Goal: Obtain resource: Obtain resource

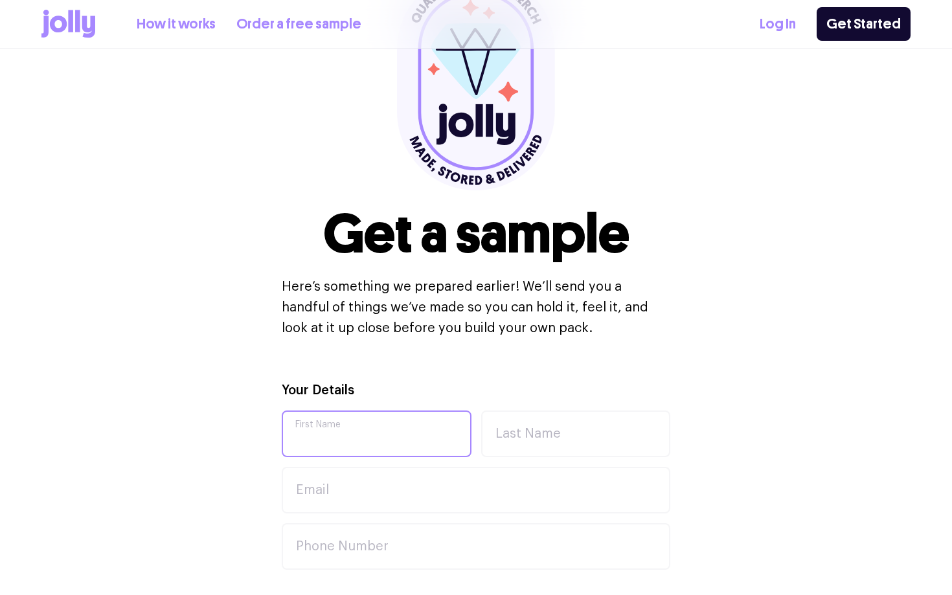
click at [434, 434] on input "First Name" at bounding box center [377, 433] width 190 height 47
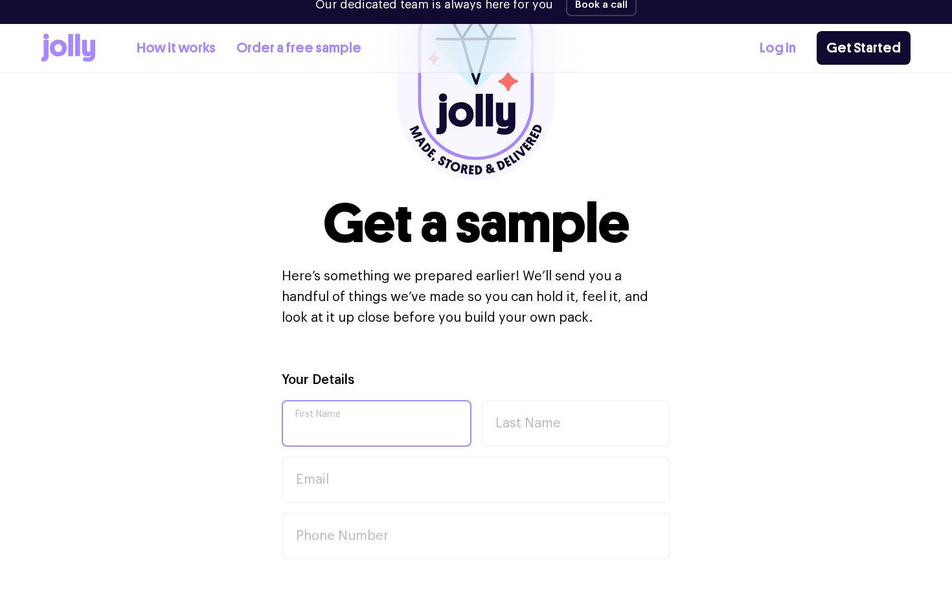
scroll to position [174, 0]
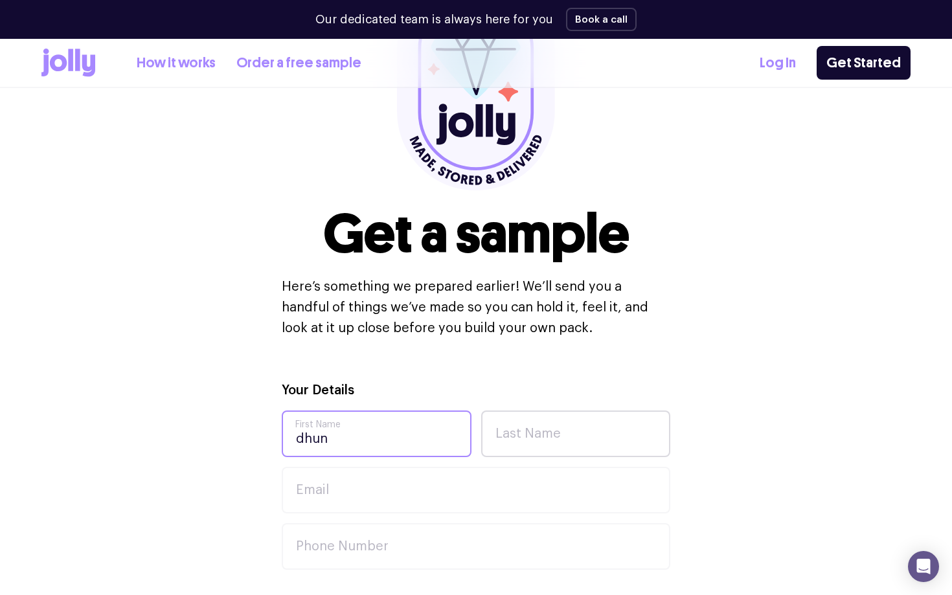
type input "dhun"
click at [564, 424] on input "Last Name" at bounding box center [576, 433] width 190 height 47
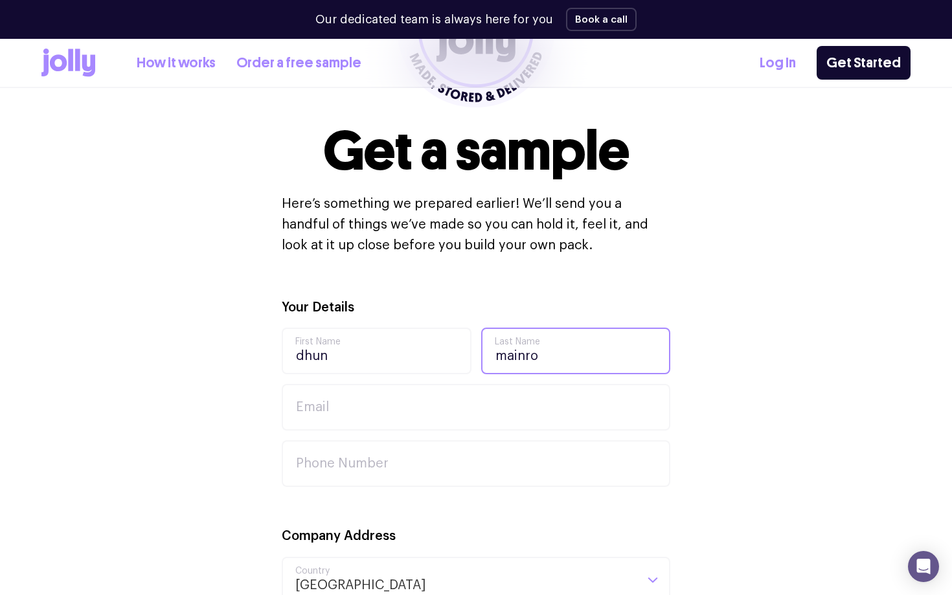
scroll to position [260, 0]
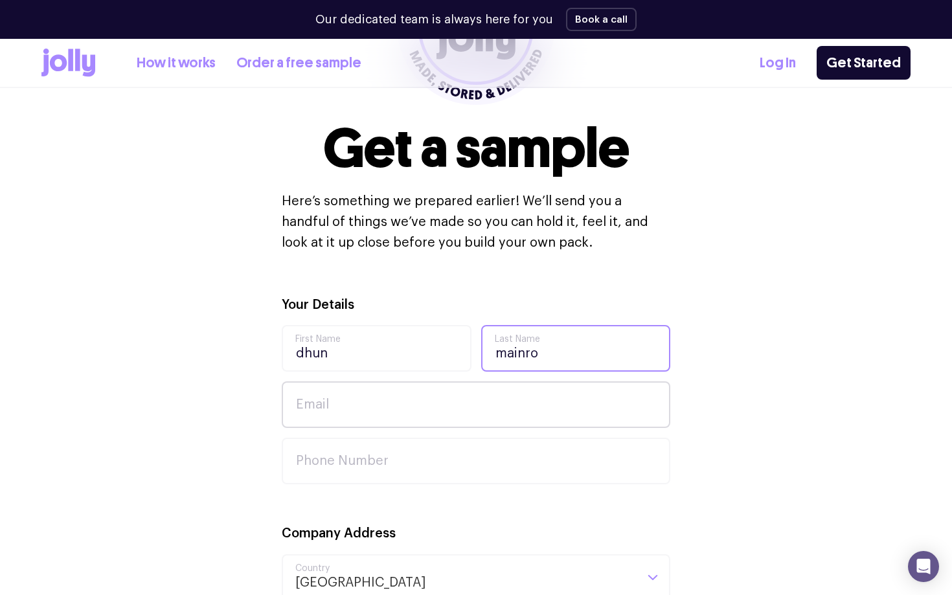
type input "mainro"
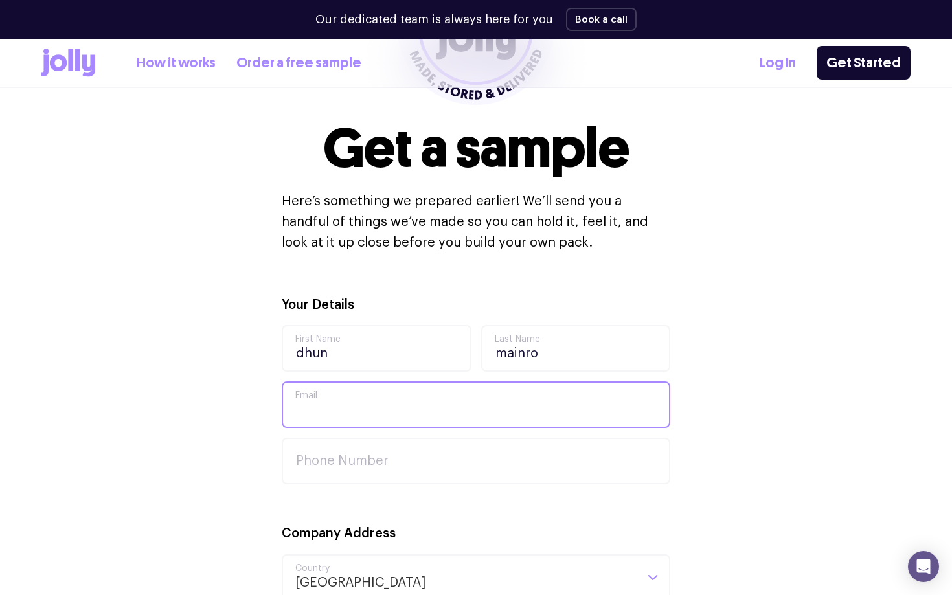
click at [493, 421] on input "Email" at bounding box center [476, 404] width 388 height 47
type input "[EMAIL_ADDRESS][DOMAIN_NAME][PERSON_NAME]"
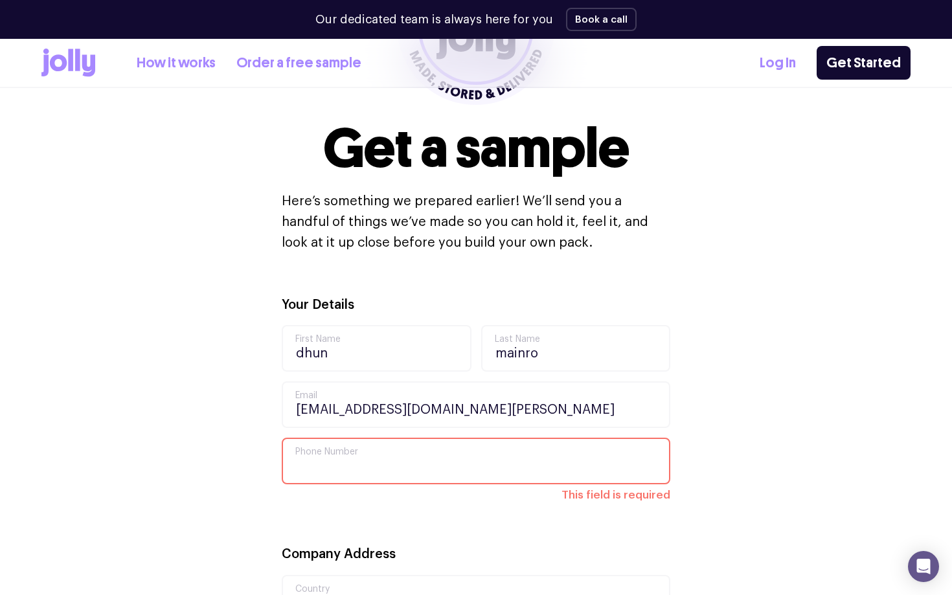
click at [442, 476] on input "Phone Number" at bounding box center [476, 461] width 388 height 47
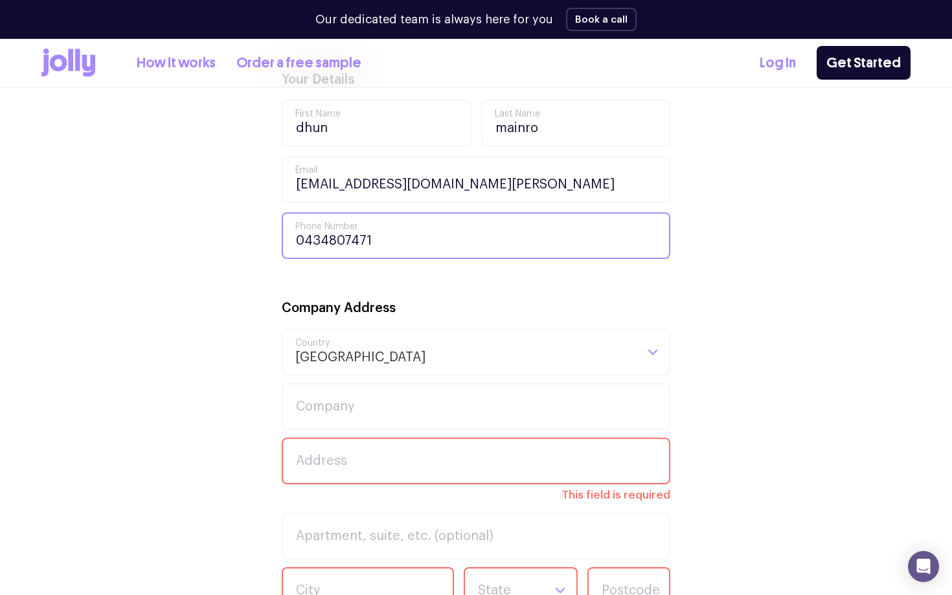
scroll to position [487, 0]
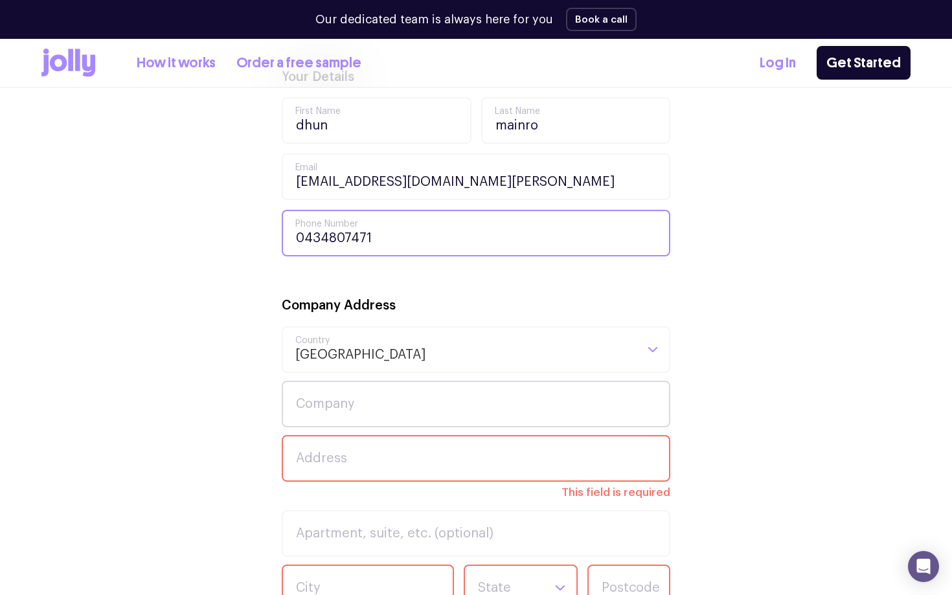
type input "0434807471"
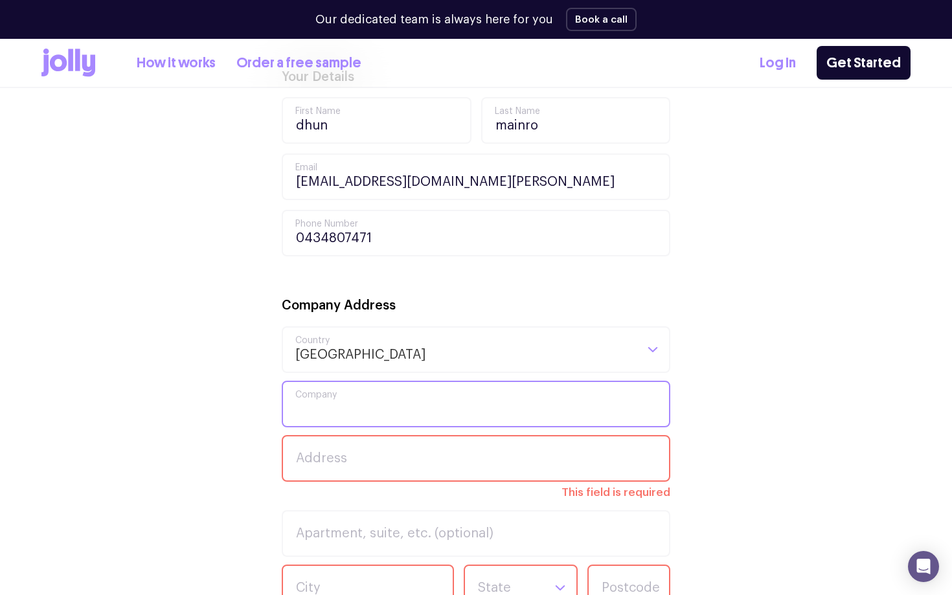
click at [428, 414] on input "Company" at bounding box center [476, 404] width 388 height 47
type input "Mainro Products"
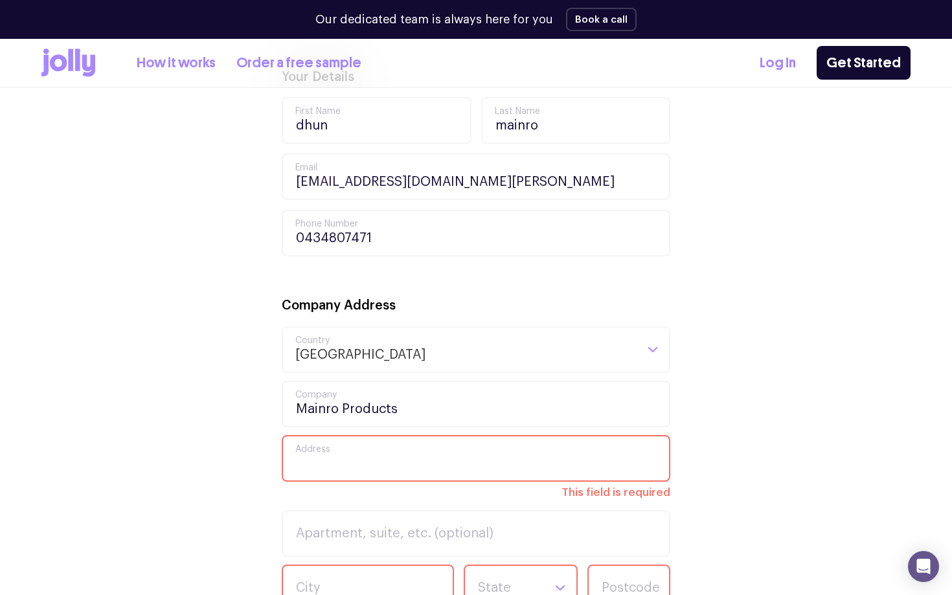
click at [419, 467] on input "Address" at bounding box center [476, 458] width 388 height 47
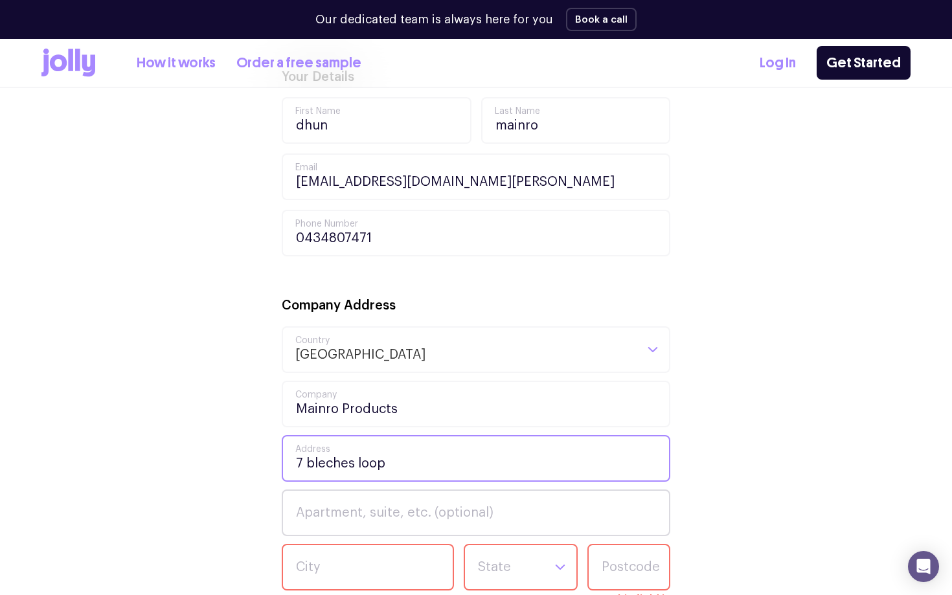
scroll to position [541, 0]
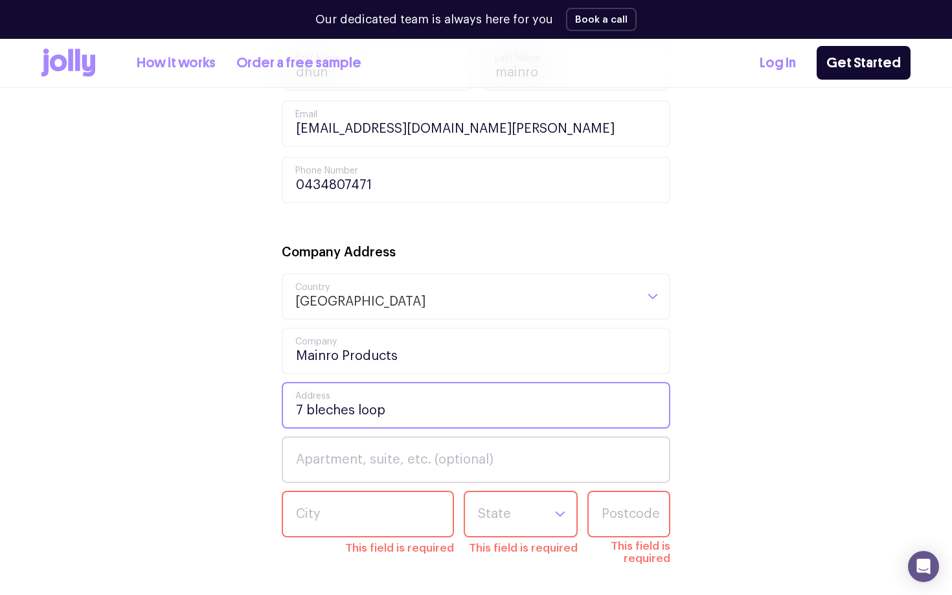
type input "7 bleches loop"
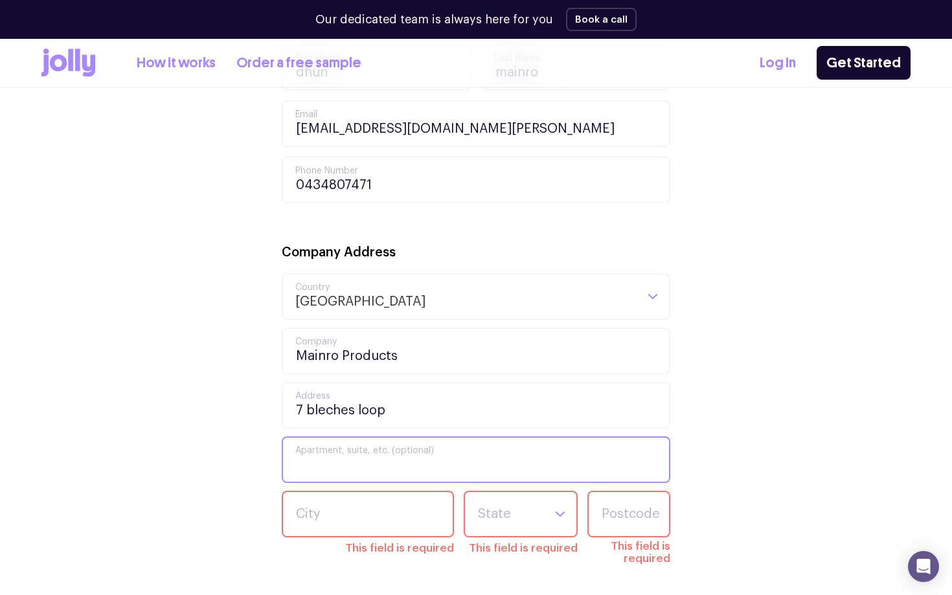
click at [428, 459] on input "Apartment, suite, etc. (optional)" at bounding box center [476, 459] width 388 height 47
type input "7"
click at [400, 521] on input "City" at bounding box center [368, 514] width 172 height 47
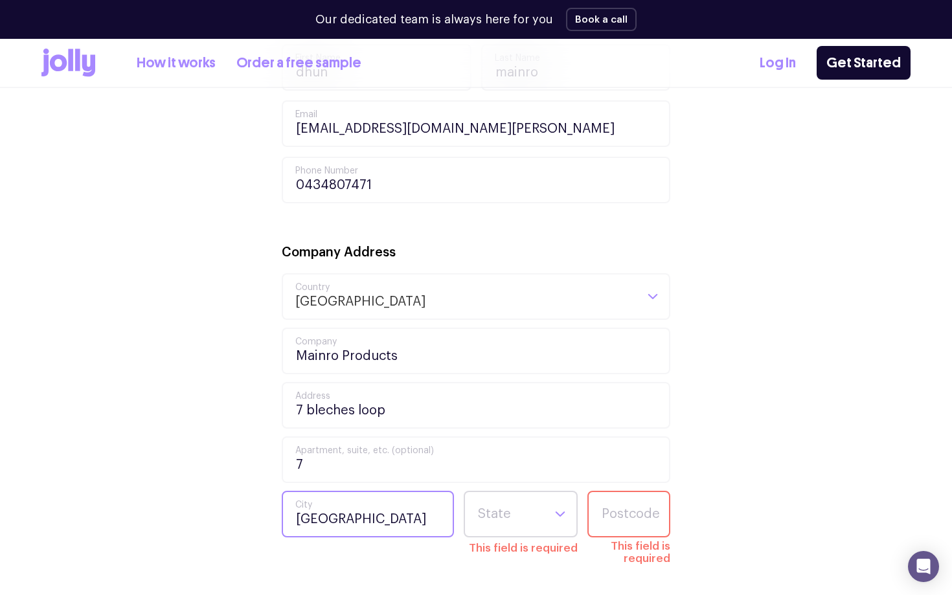
type input "perth"
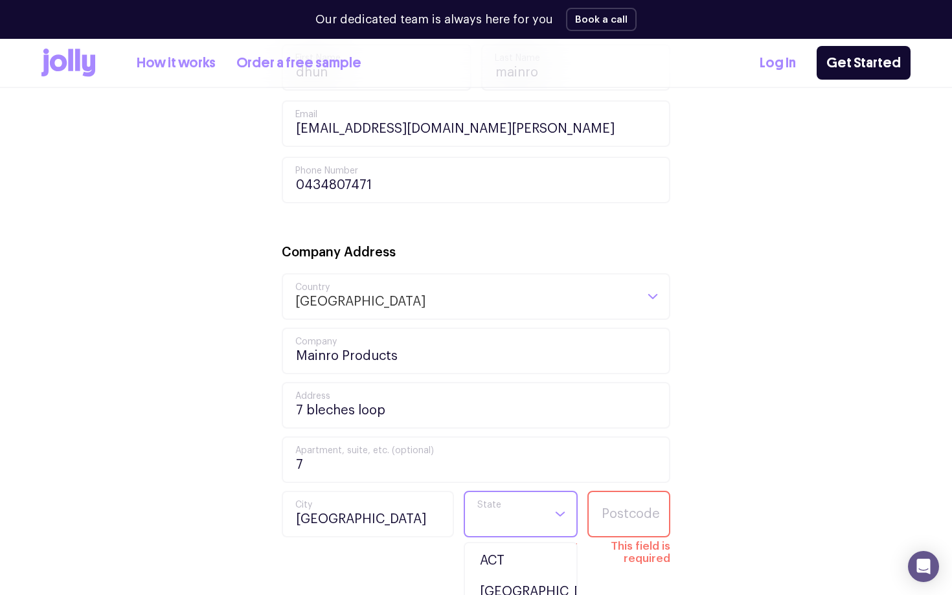
click at [519, 525] on input "Search for option" at bounding box center [509, 514] width 66 height 44
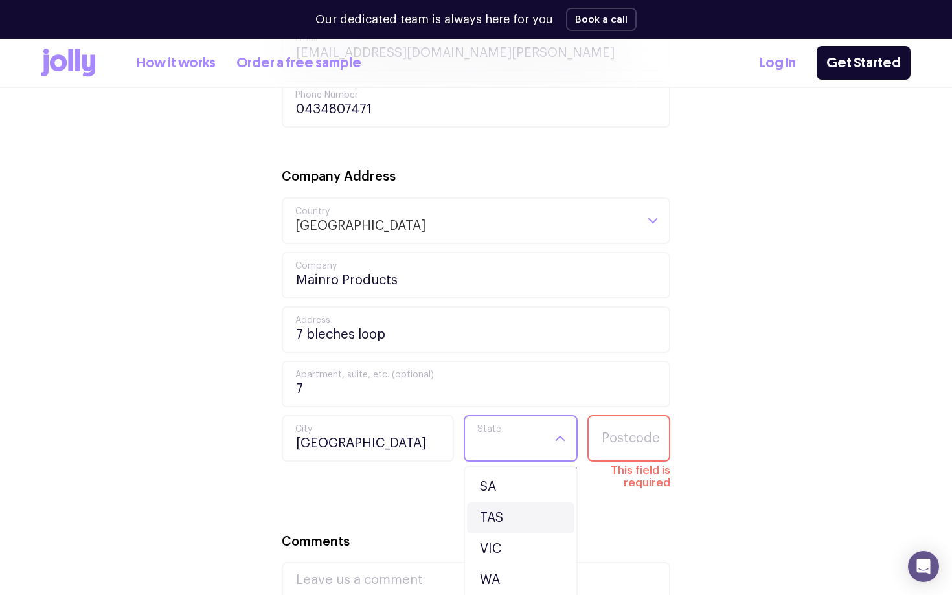
scroll to position [618, 0]
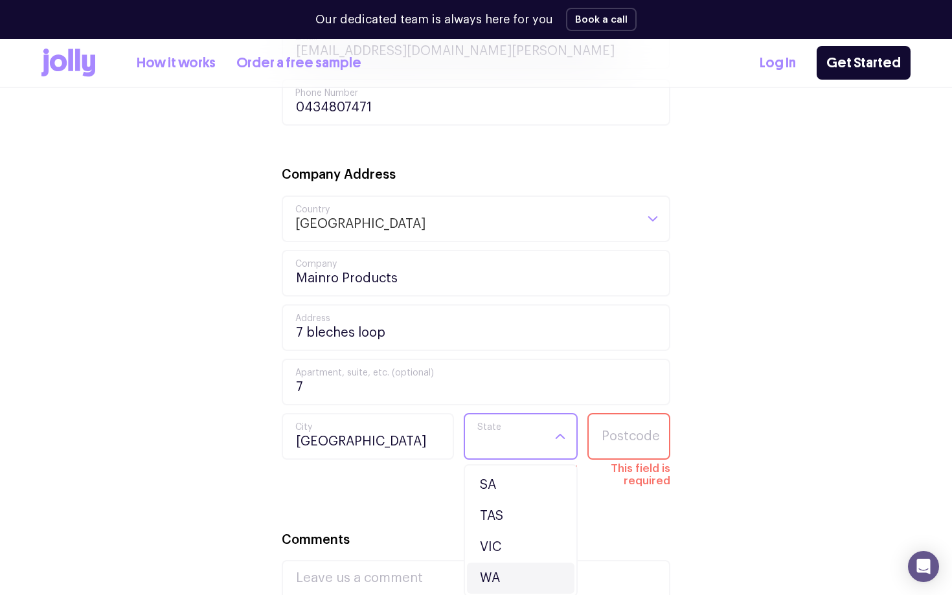
click at [519, 584] on li "WA" at bounding box center [520, 578] width 107 height 31
click at [640, 434] on input "Postcode" at bounding box center [628, 436] width 83 height 47
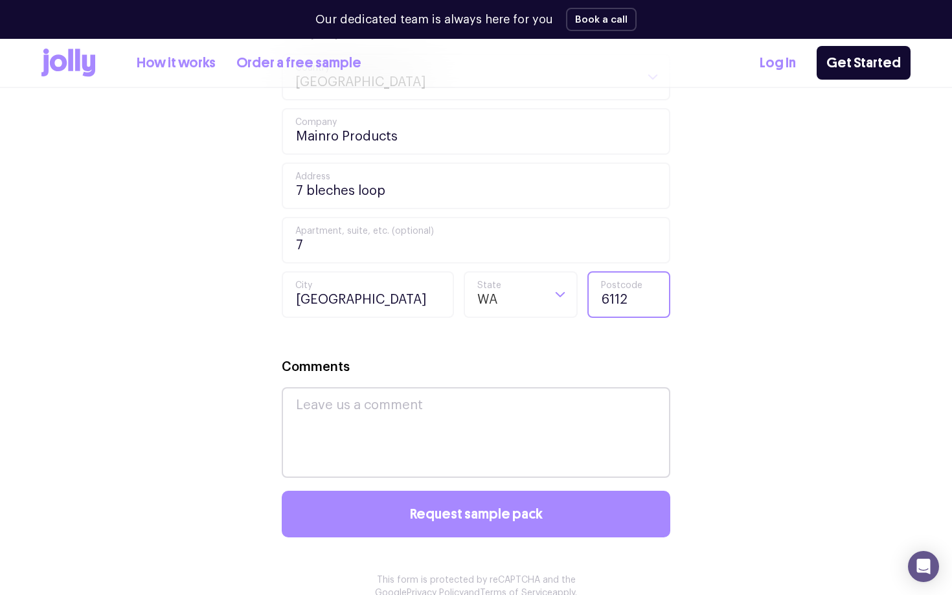
scroll to position [772, 0]
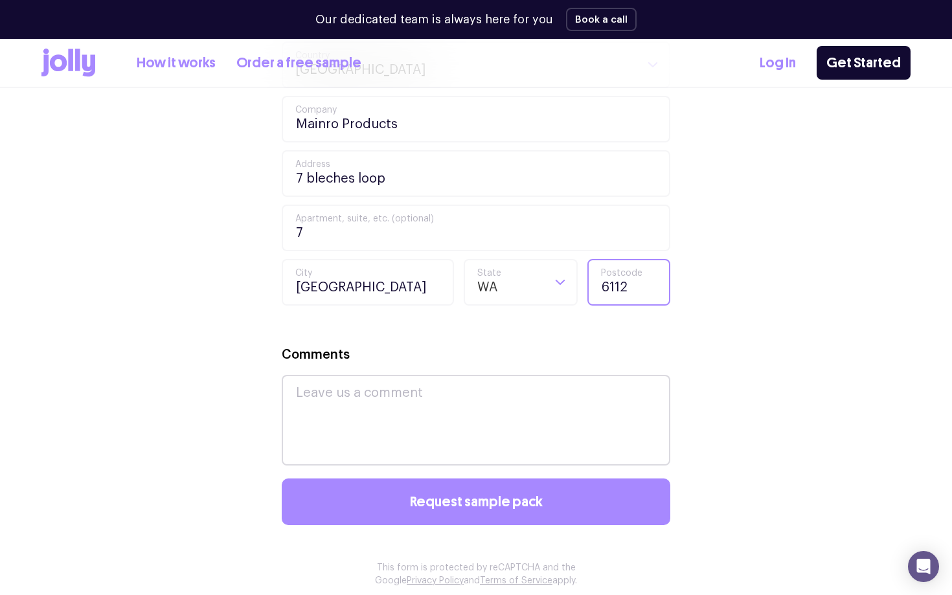
type input "6112"
click at [577, 408] on textarea "Comments" at bounding box center [476, 420] width 388 height 91
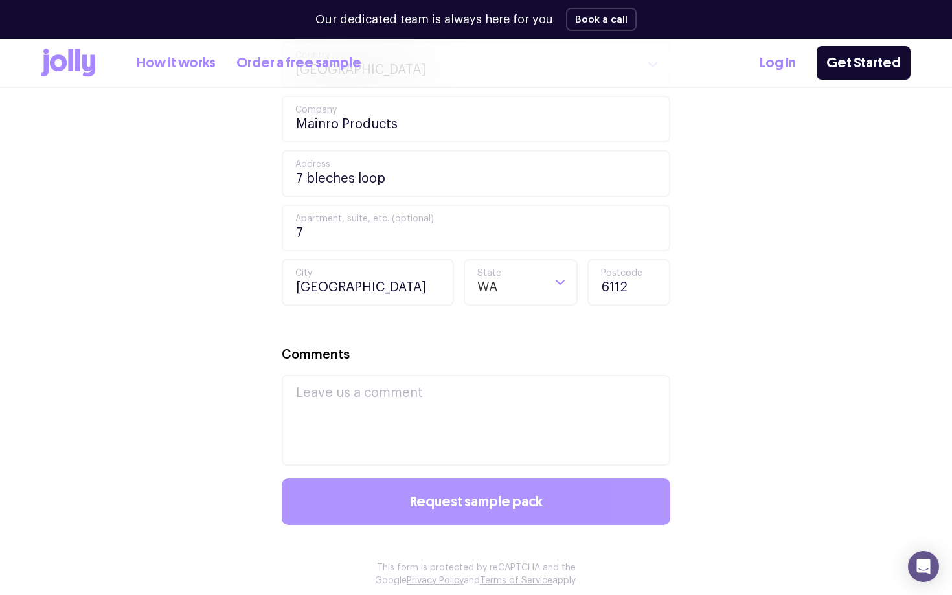
click at [581, 504] on button "Request sample pack" at bounding box center [476, 501] width 388 height 47
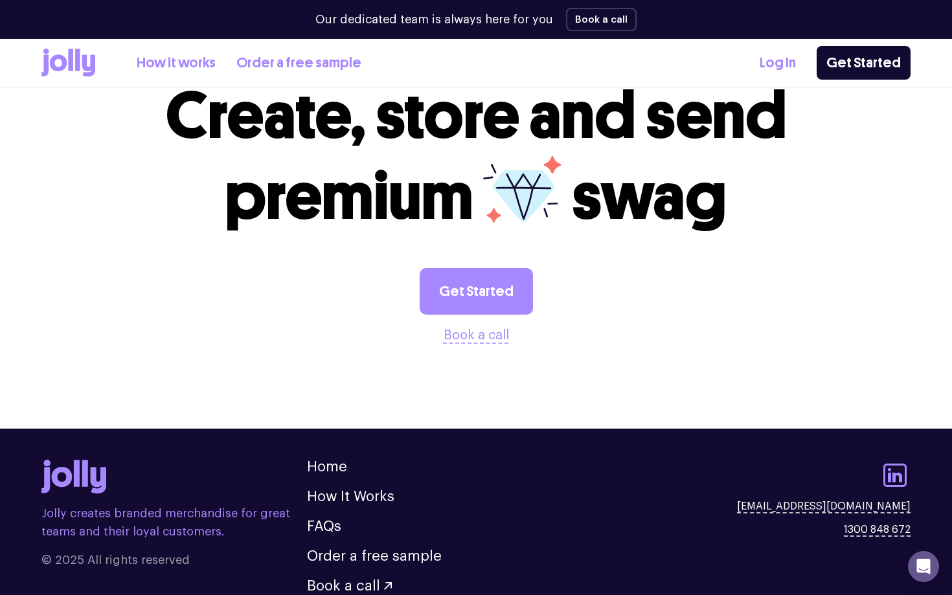
scroll to position [465, 0]
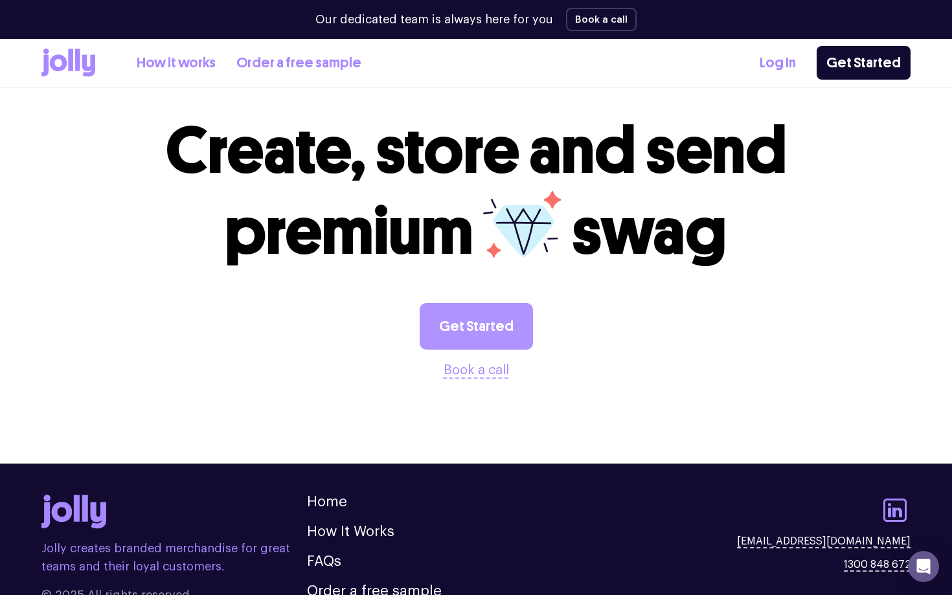
click at [511, 350] on link "Get Started" at bounding box center [475, 326] width 113 height 47
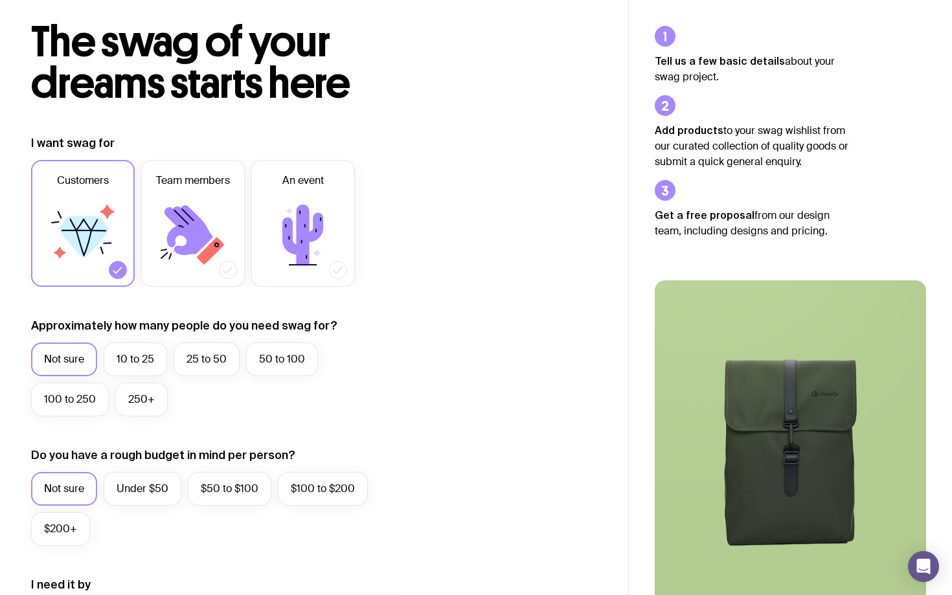
scroll to position [76, 0]
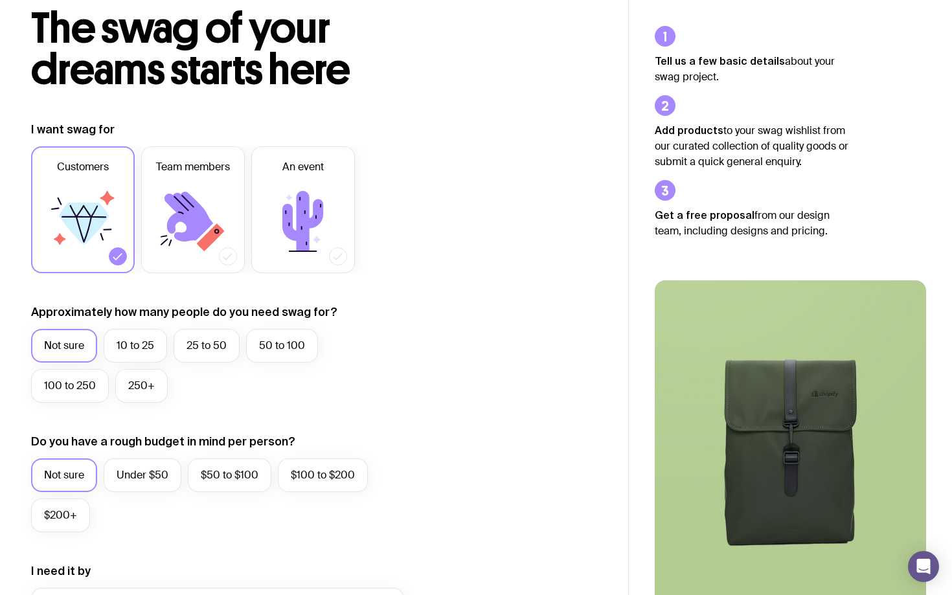
click at [72, 349] on label "Not sure" at bounding box center [64, 346] width 66 height 34
click at [0, 0] on input "Not sure" at bounding box center [0, 0] width 0 height 0
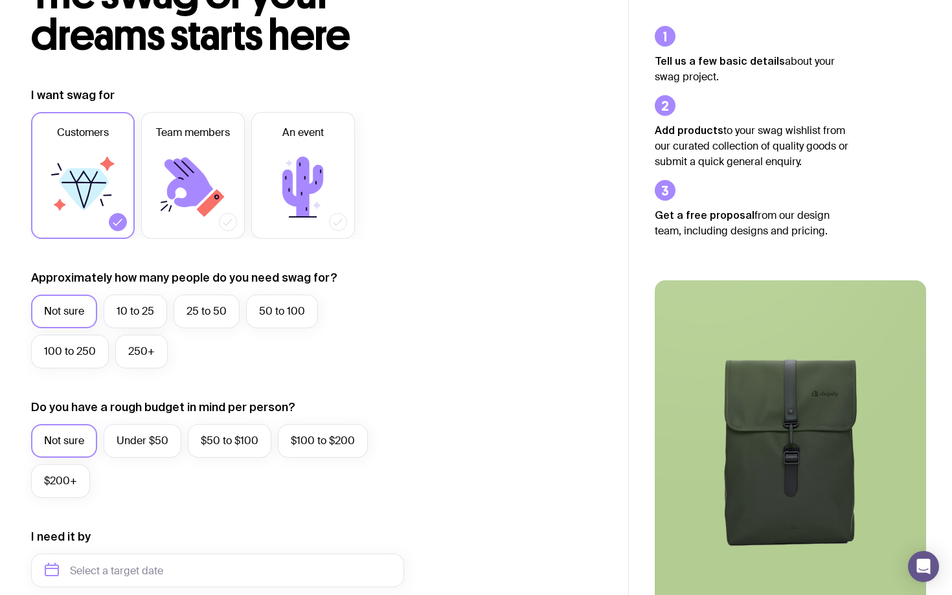
scroll to position [111, 0]
click at [81, 442] on label "Not sure" at bounding box center [64, 440] width 66 height 34
click at [0, 0] on input "Not sure" at bounding box center [0, 0] width 0 height 0
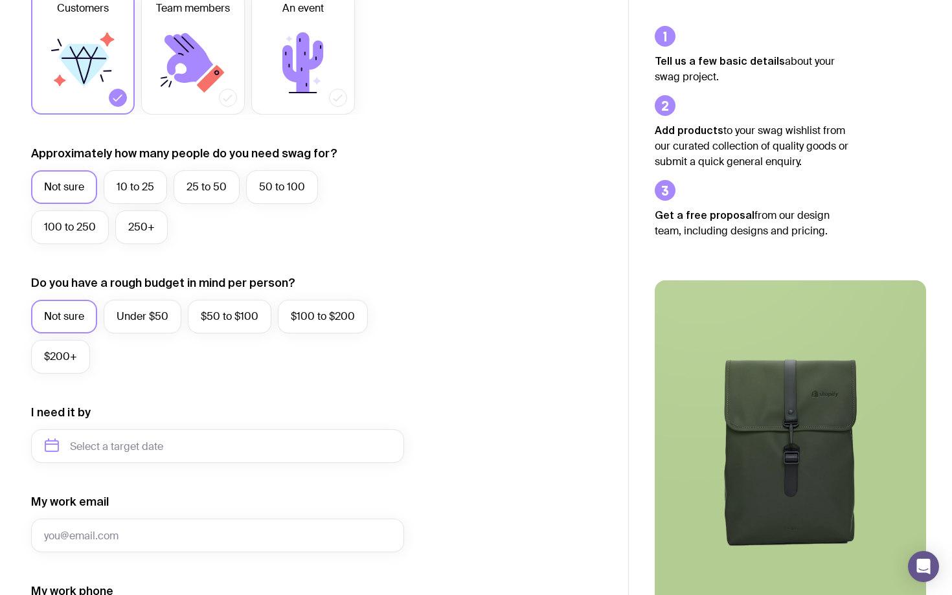
scroll to position [238, 0]
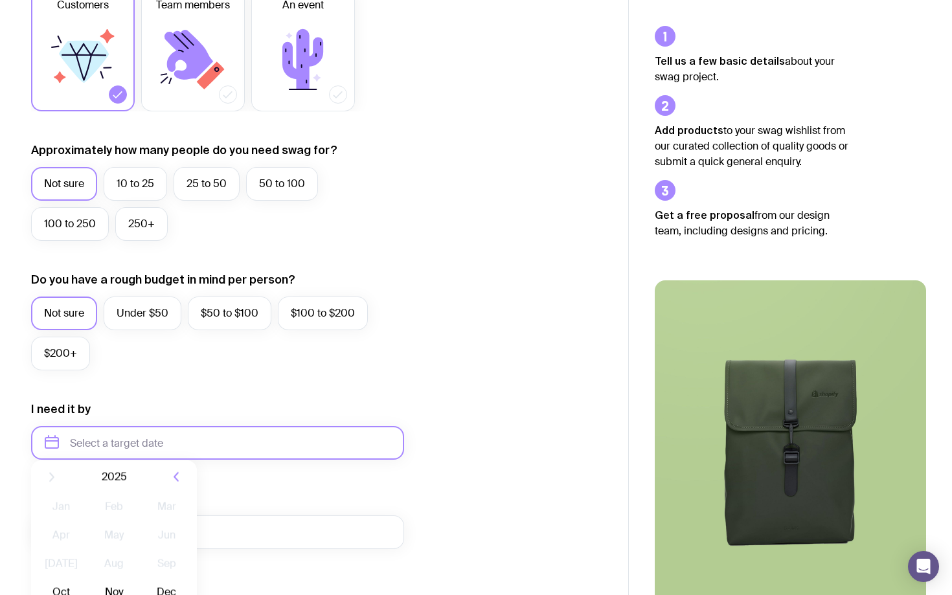
click at [81, 442] on input "text" at bounding box center [217, 443] width 373 height 34
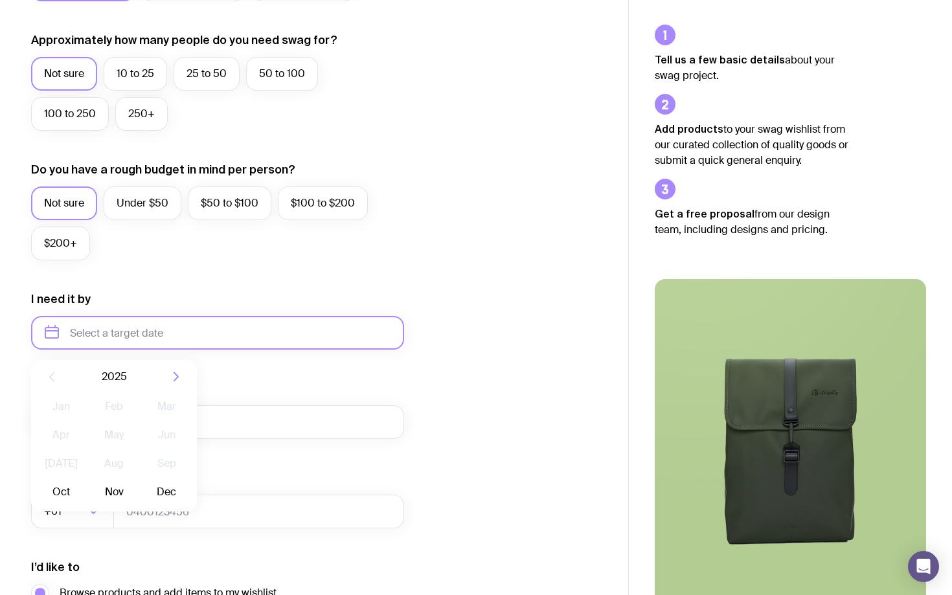
scroll to position [359, 0]
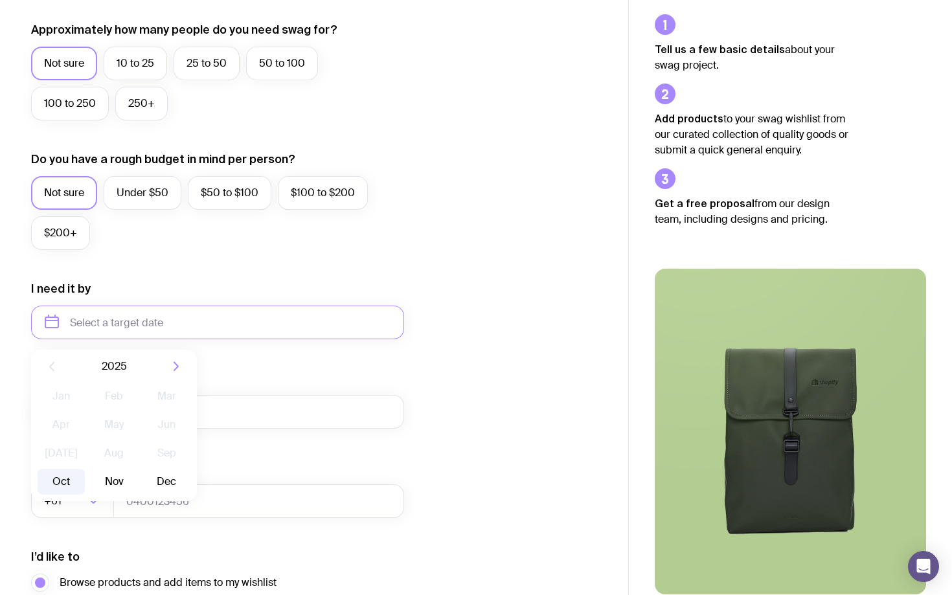
click at [67, 482] on button "Oct" at bounding box center [61, 482] width 47 height 26
type input "[DATE]"
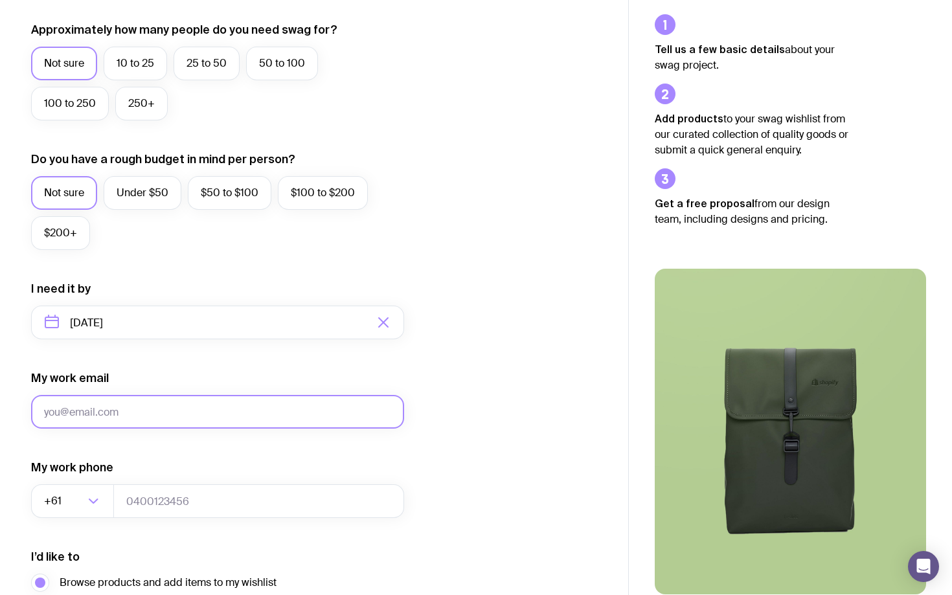
click at [157, 411] on input "My work email" at bounding box center [217, 412] width 373 height 34
type input "[EMAIL_ADDRESS][DOMAIN_NAME]"
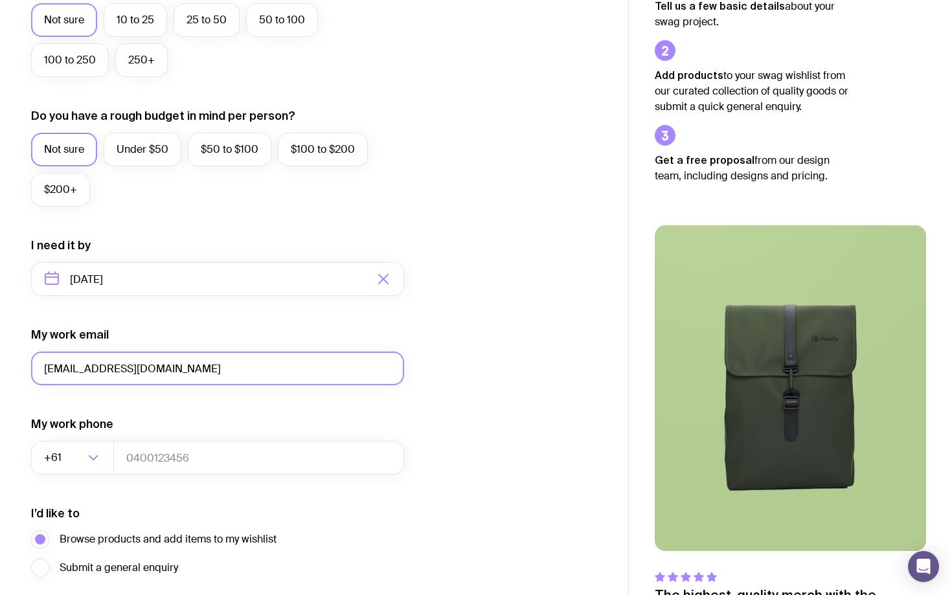
scroll to position [403, 0]
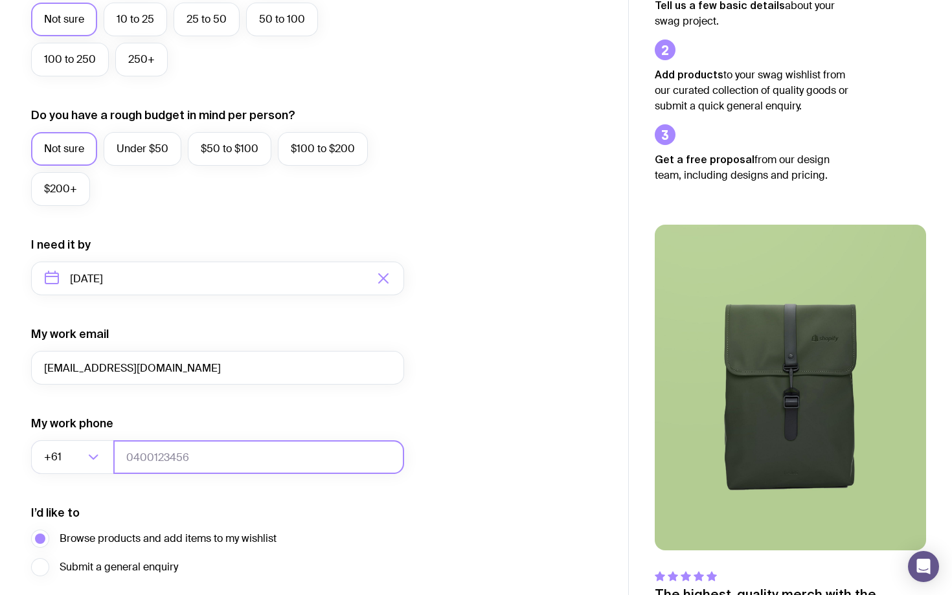
click at [166, 456] on input "tel" at bounding box center [258, 457] width 291 height 34
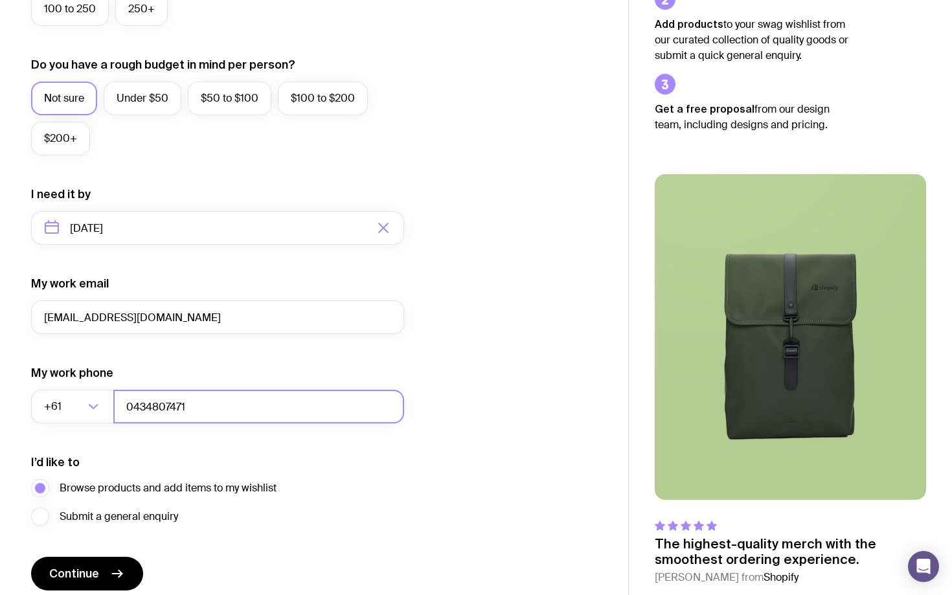
scroll to position [506, 0]
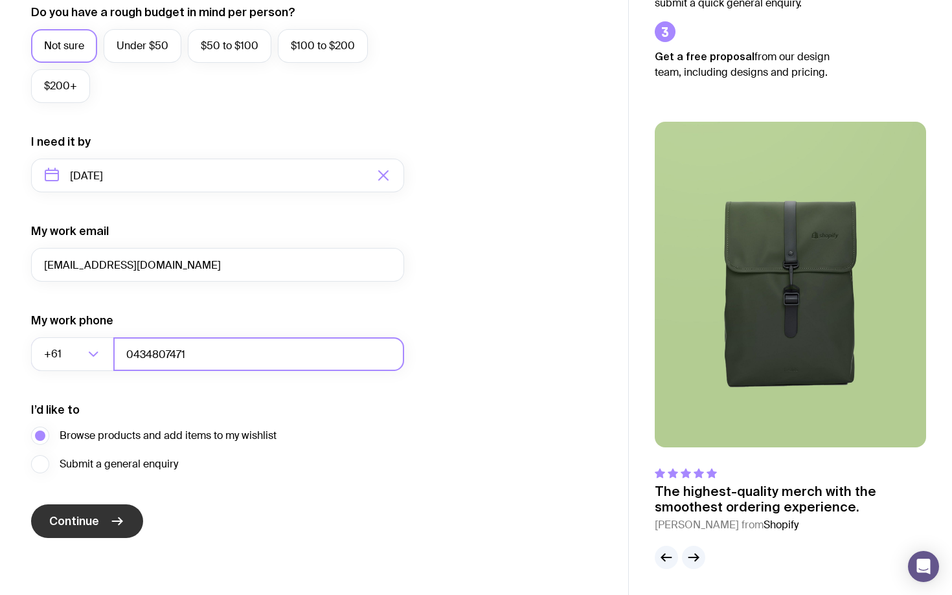
type input "0434807471"
click at [72, 508] on button "Continue" at bounding box center [87, 521] width 112 height 34
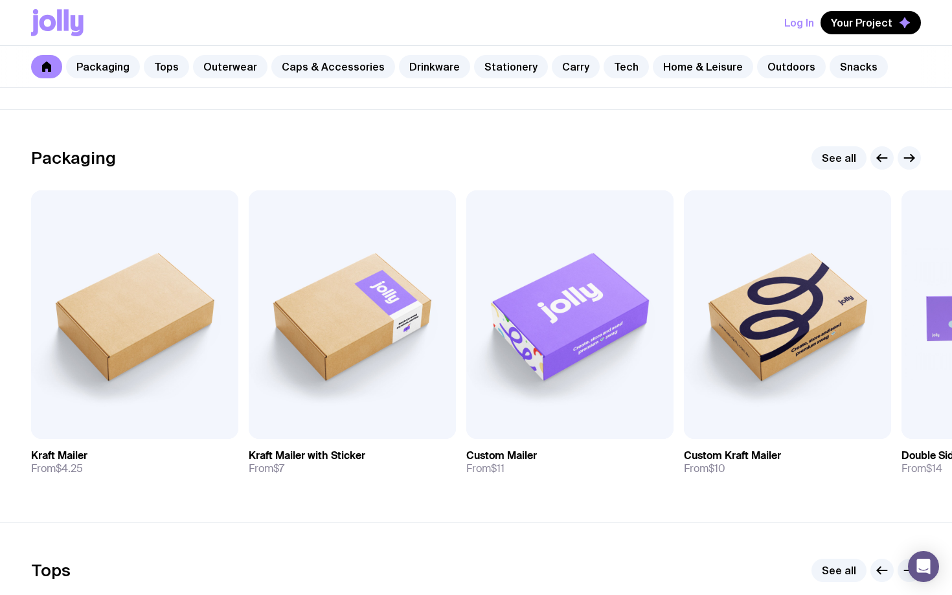
scroll to position [166, 0]
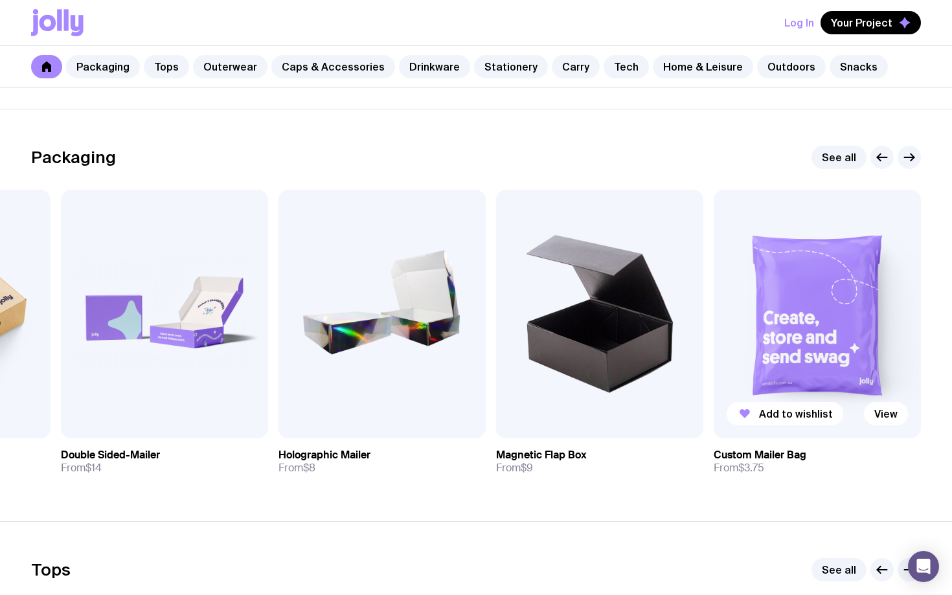
click at [859, 332] on img at bounding box center [816, 314] width 207 height 249
